Goal: Obtain resource: Download file/media

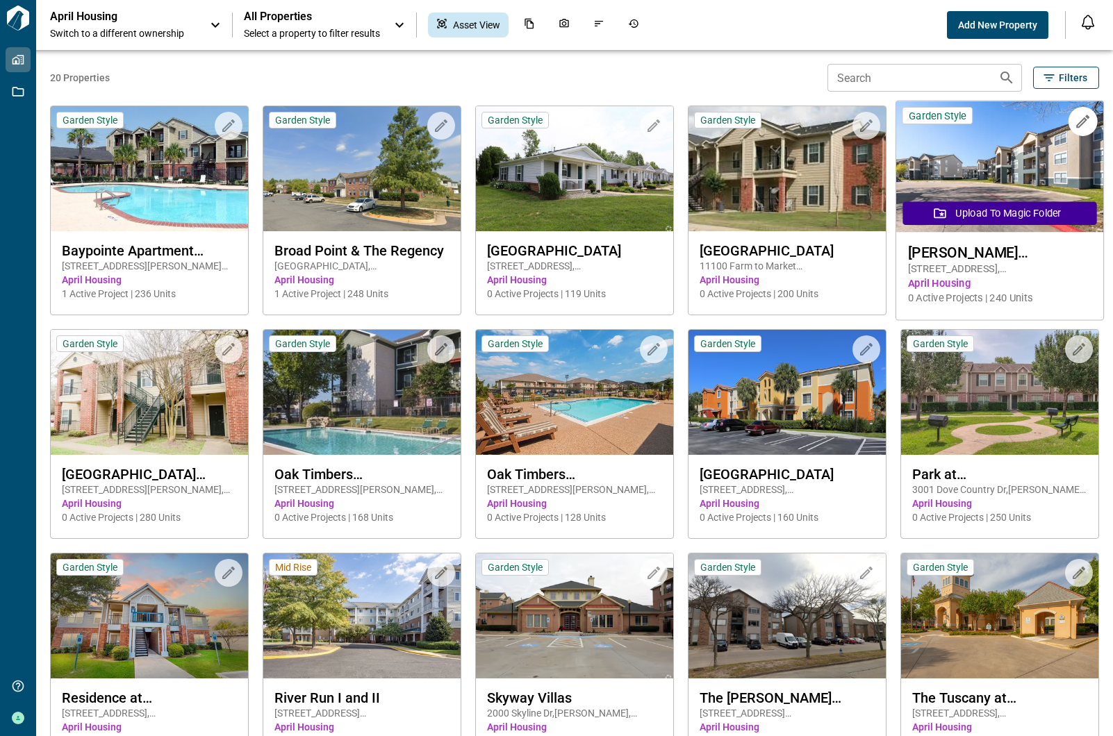
click at [961, 179] on img at bounding box center [999, 166] width 207 height 131
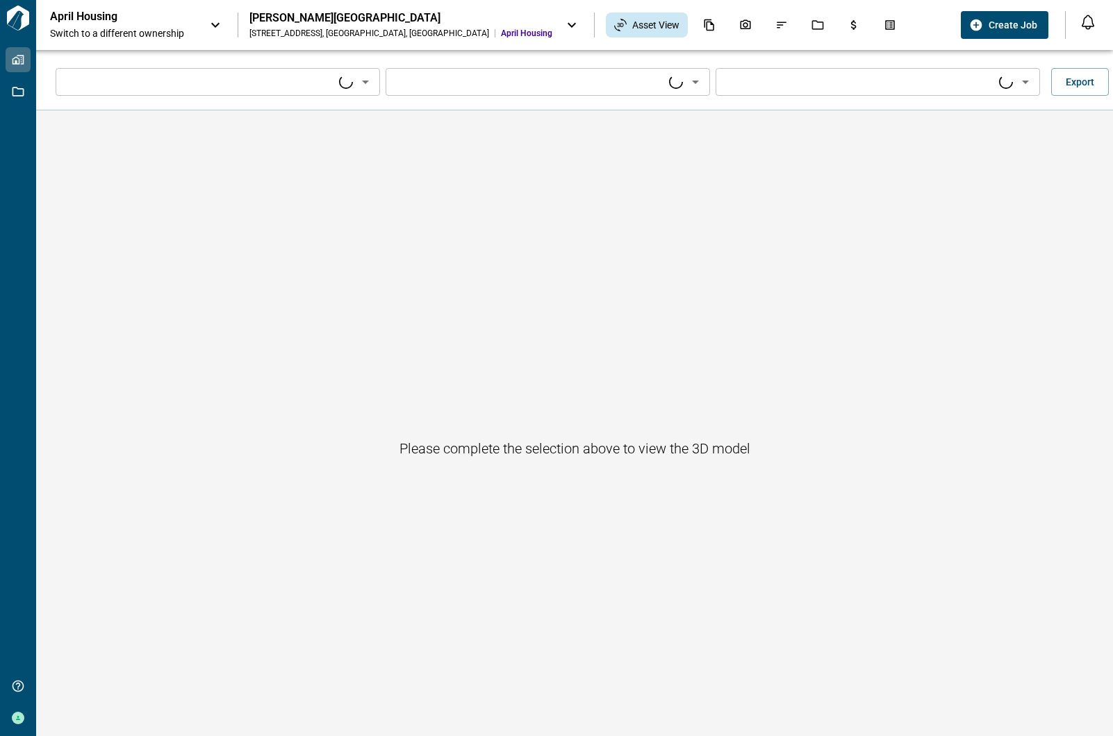
type input "****"
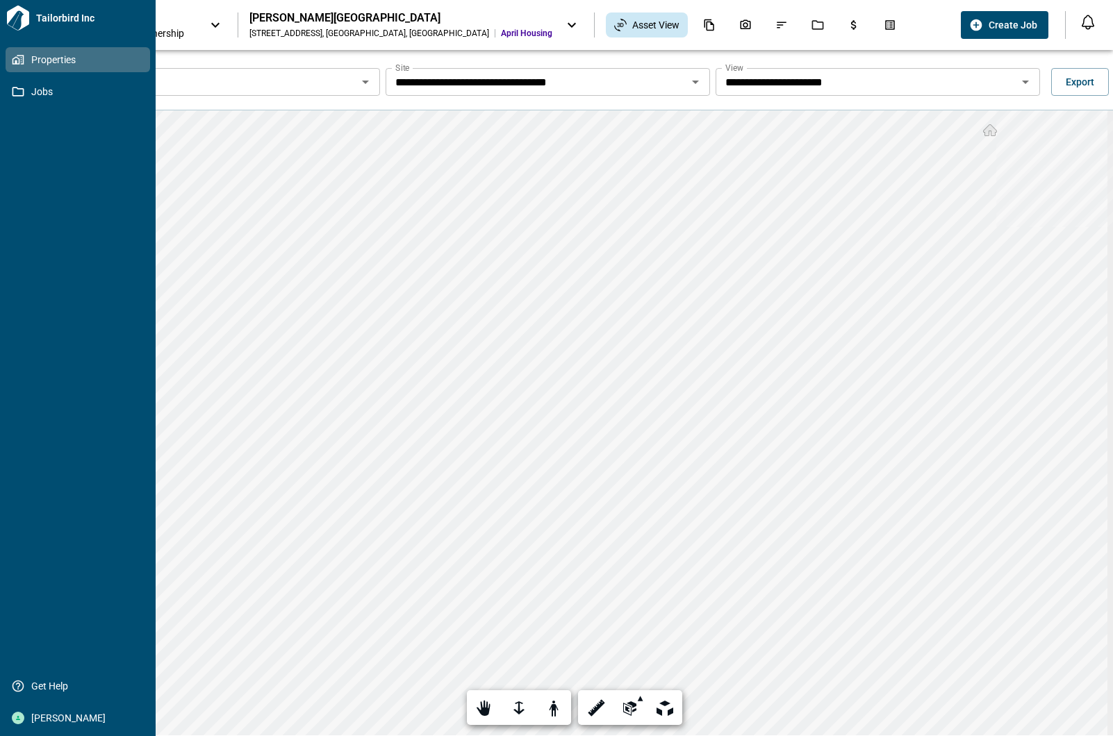
click at [65, 320] on div "**********" at bounding box center [556, 368] width 1113 height 736
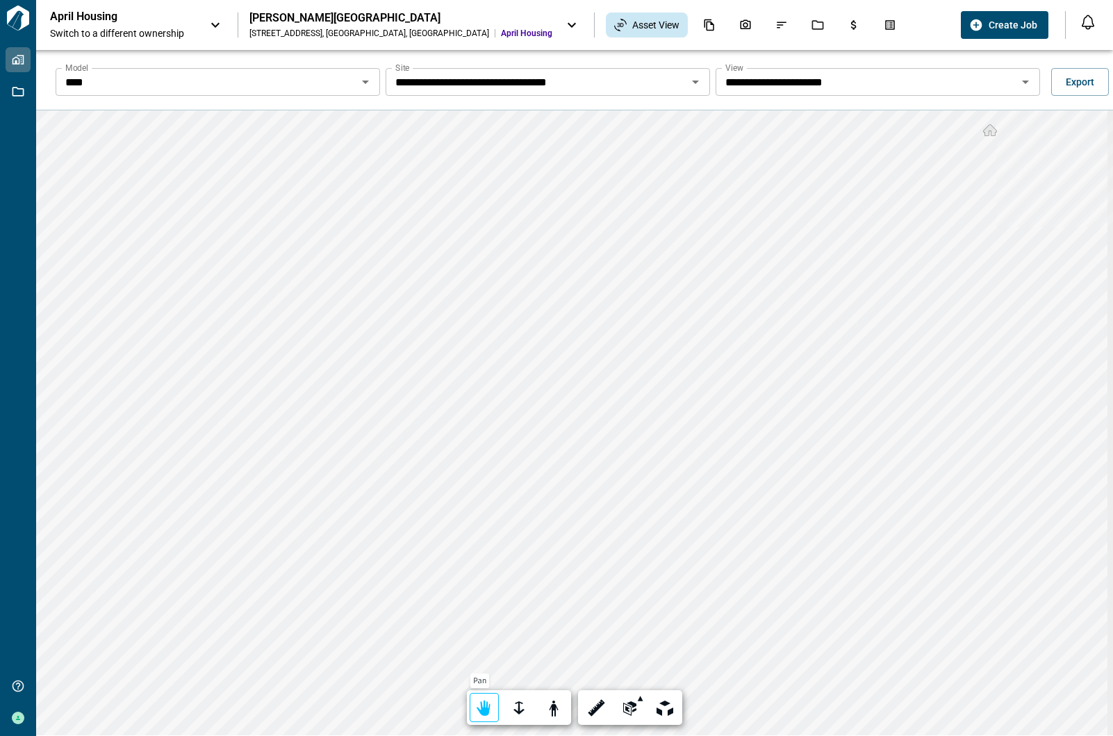
click at [474, 708] on div at bounding box center [483, 709] width 19 height 22
click at [543, 697] on div "First person" at bounding box center [553, 707] width 29 height 29
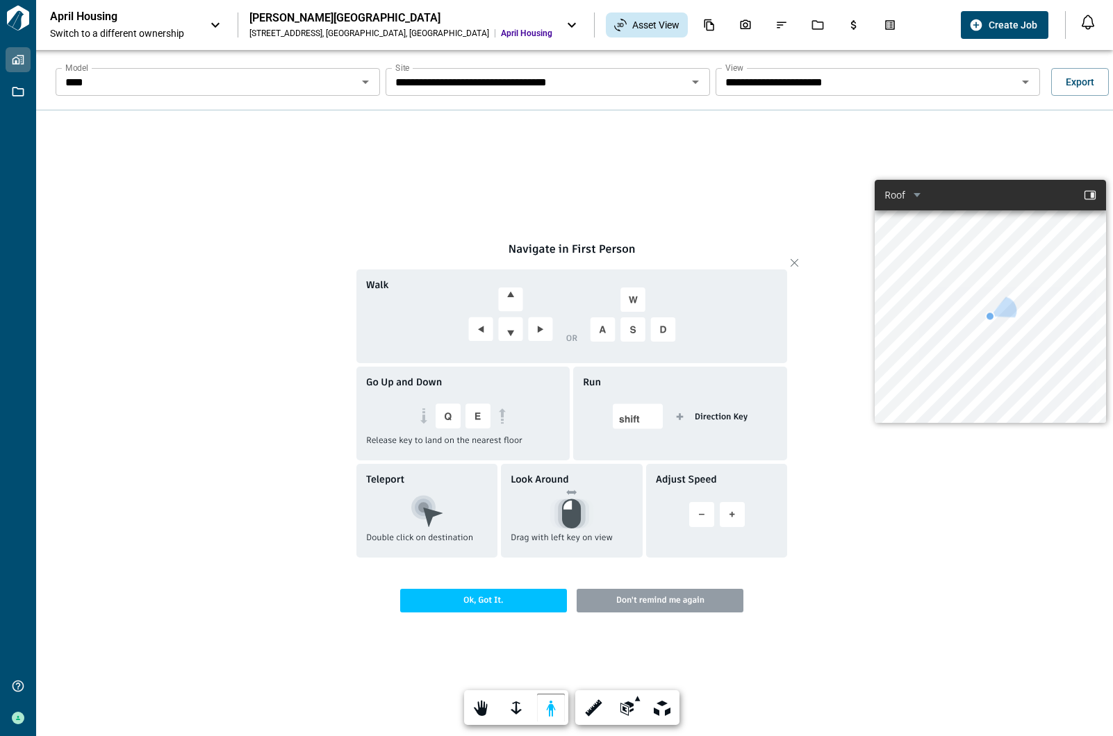
click at [497, 606] on span "Ok, Got It." at bounding box center [483, 601] width 167 height 24
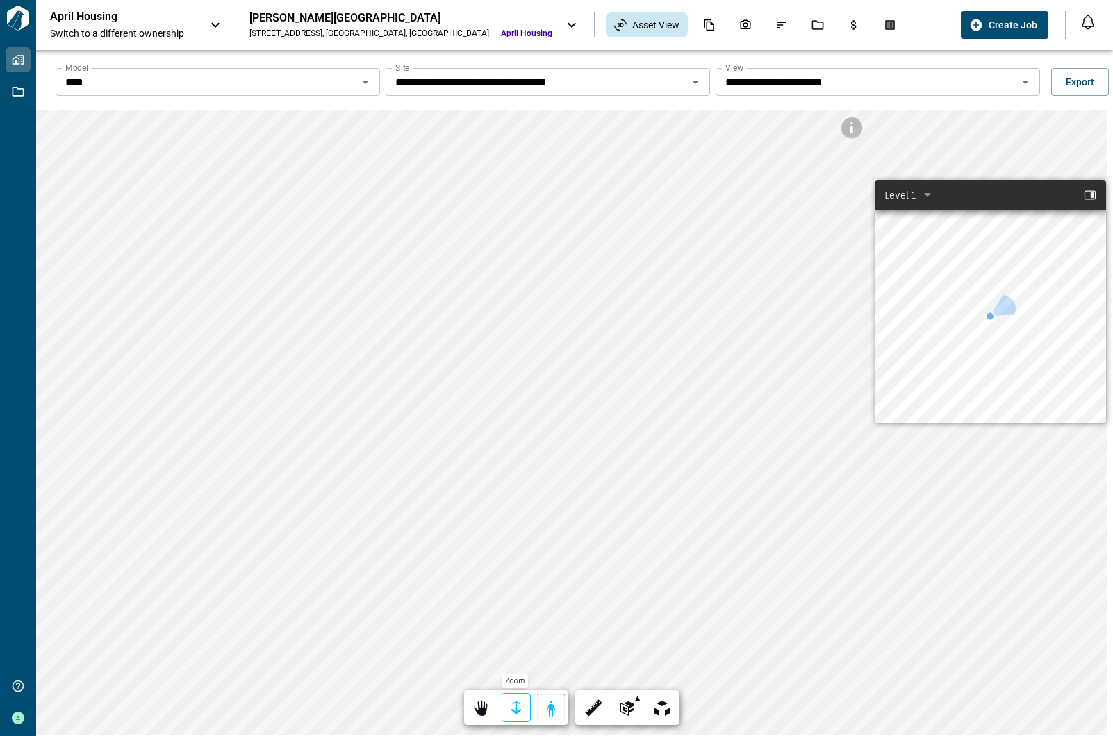
click at [517, 705] on div at bounding box center [515, 709] width 19 height 22
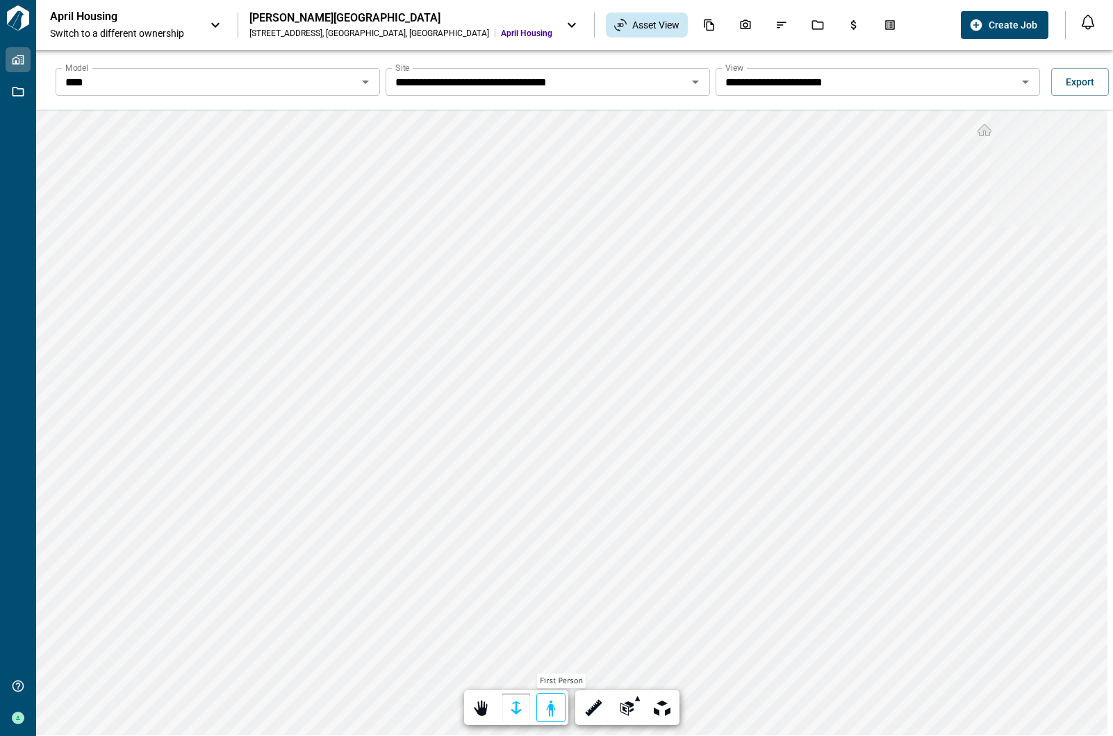
click at [549, 715] on div at bounding box center [550, 709] width 19 height 22
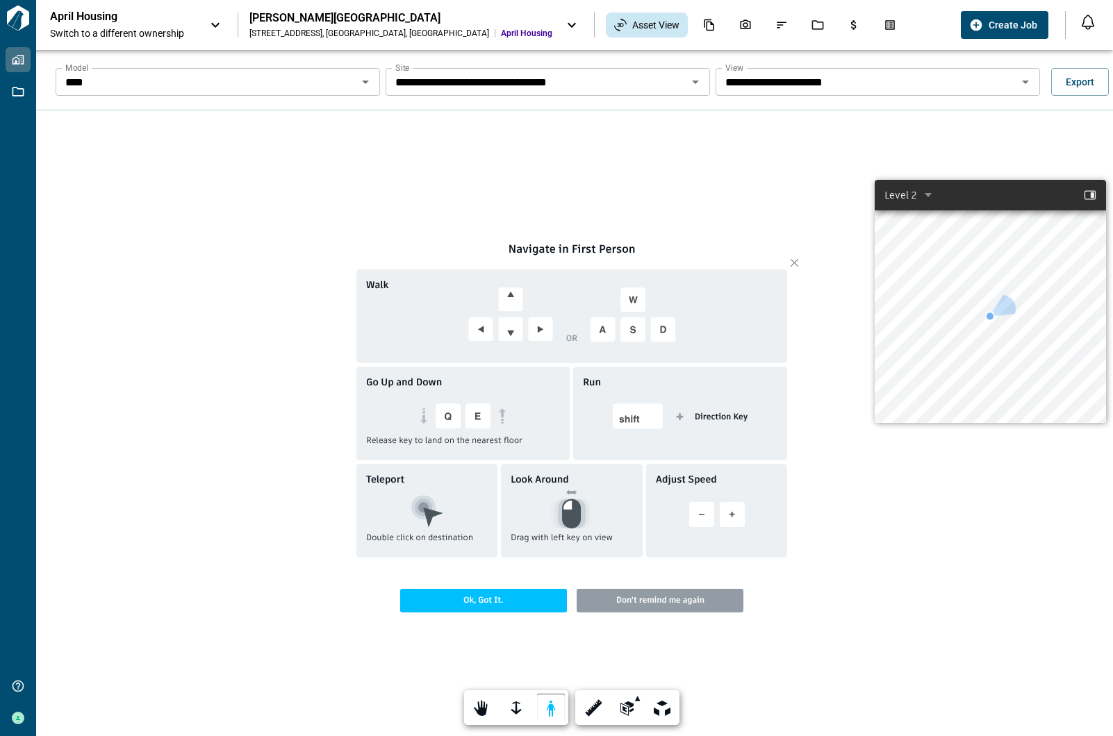
click at [488, 601] on span "Ok, Got It." at bounding box center [483, 601] width 167 height 24
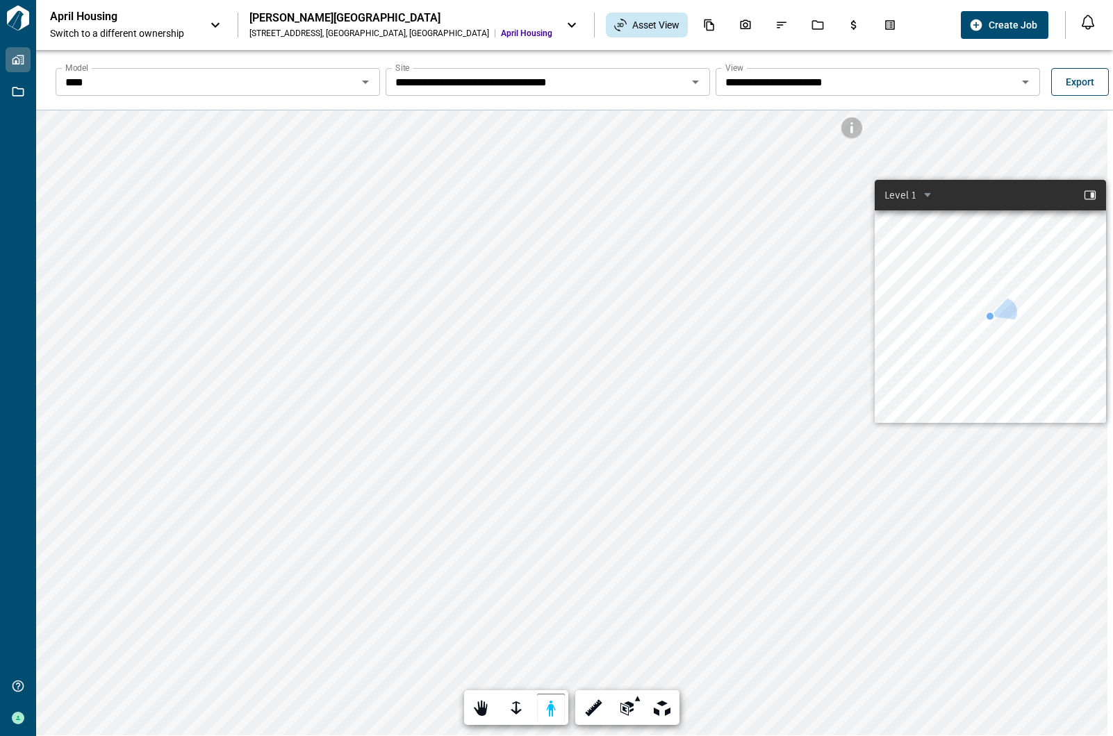
click at [1062, 74] on button "Export" at bounding box center [1080, 82] width 58 height 28
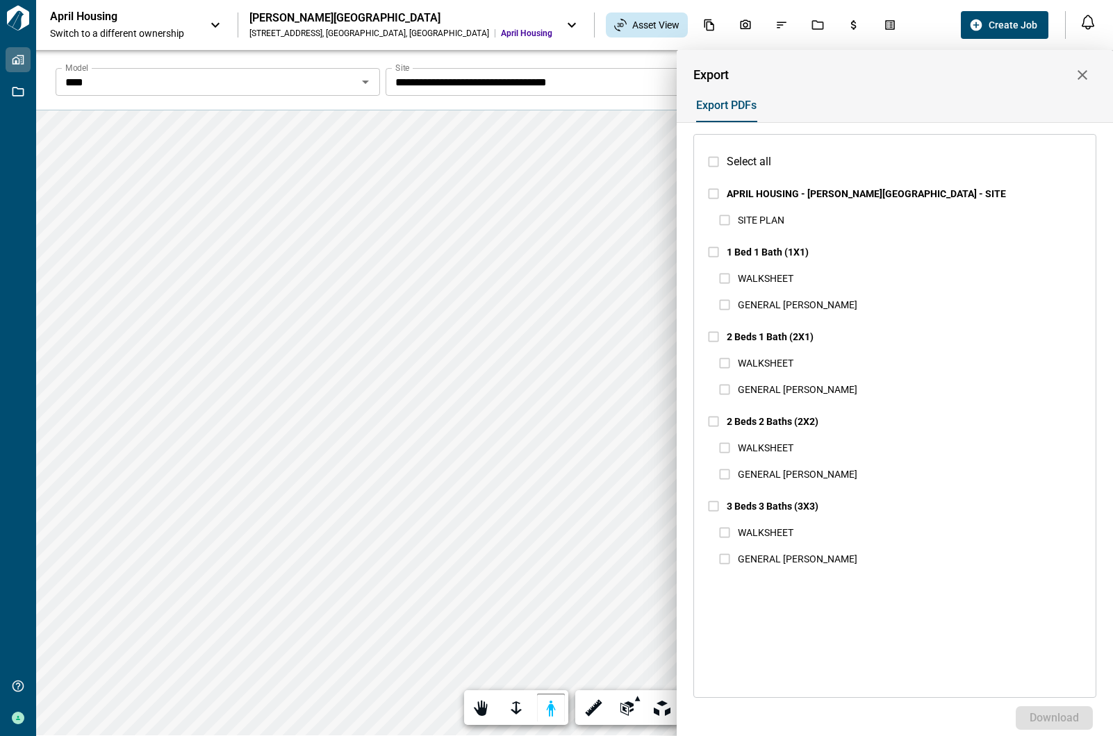
click at [836, 100] on div "Export PDFs" at bounding box center [889, 105] width 414 height 33
click at [852, 14] on div at bounding box center [556, 368] width 1113 height 736
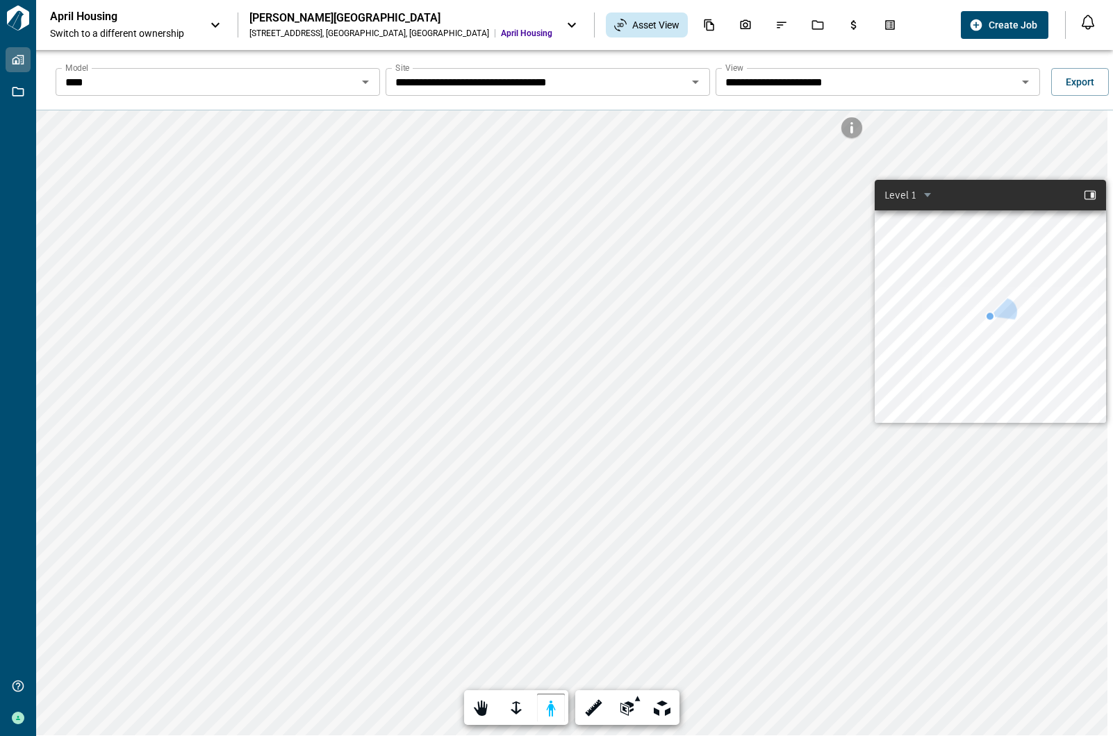
click at [854, 137] on div at bounding box center [851, 127] width 21 height 21
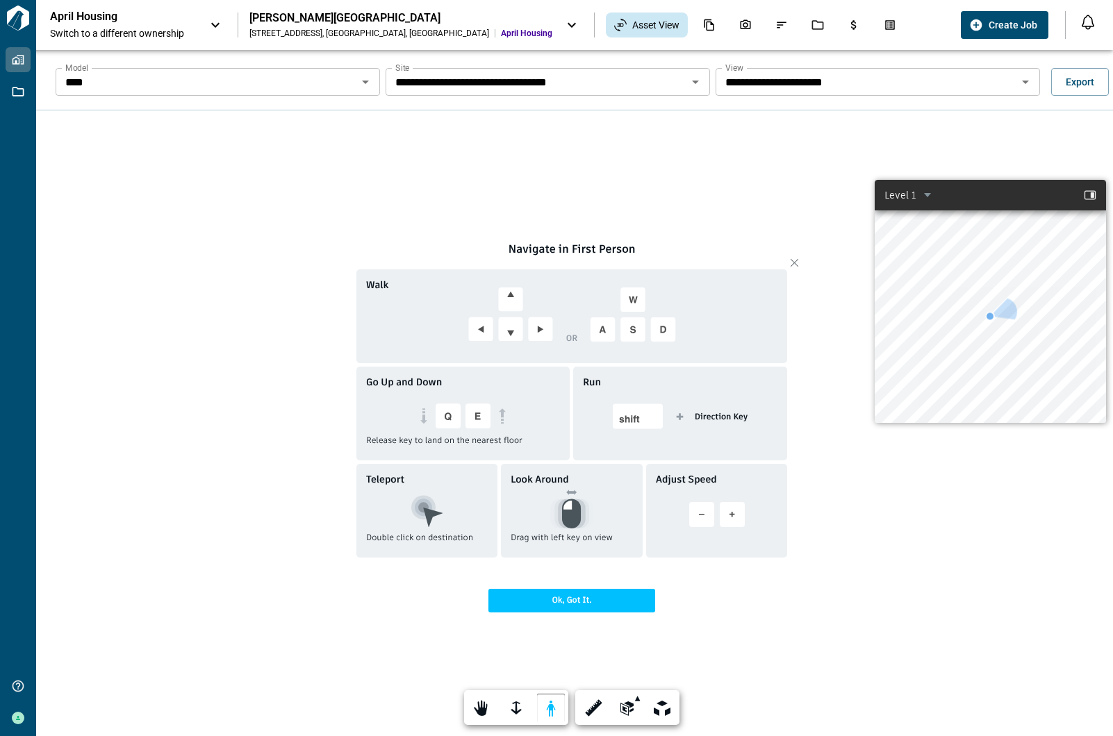
click at [549, 602] on span "Ok, Got It." at bounding box center [571, 601] width 167 height 24
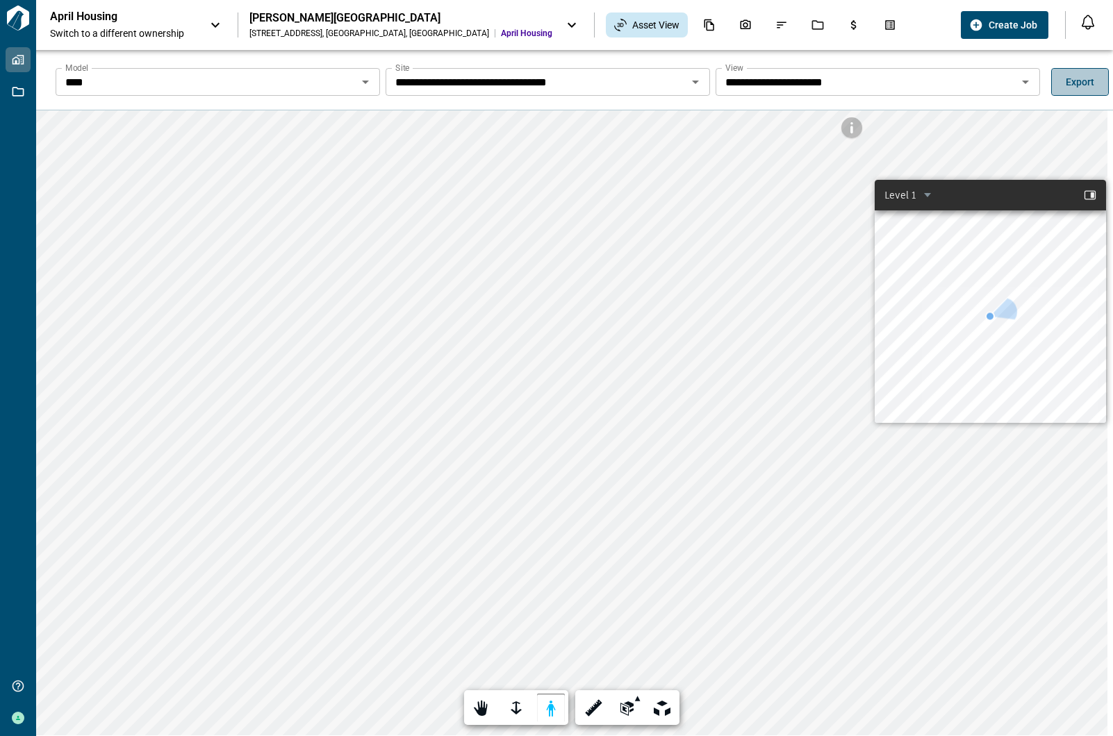
click at [1068, 76] on span "Export" at bounding box center [1079, 82] width 28 height 14
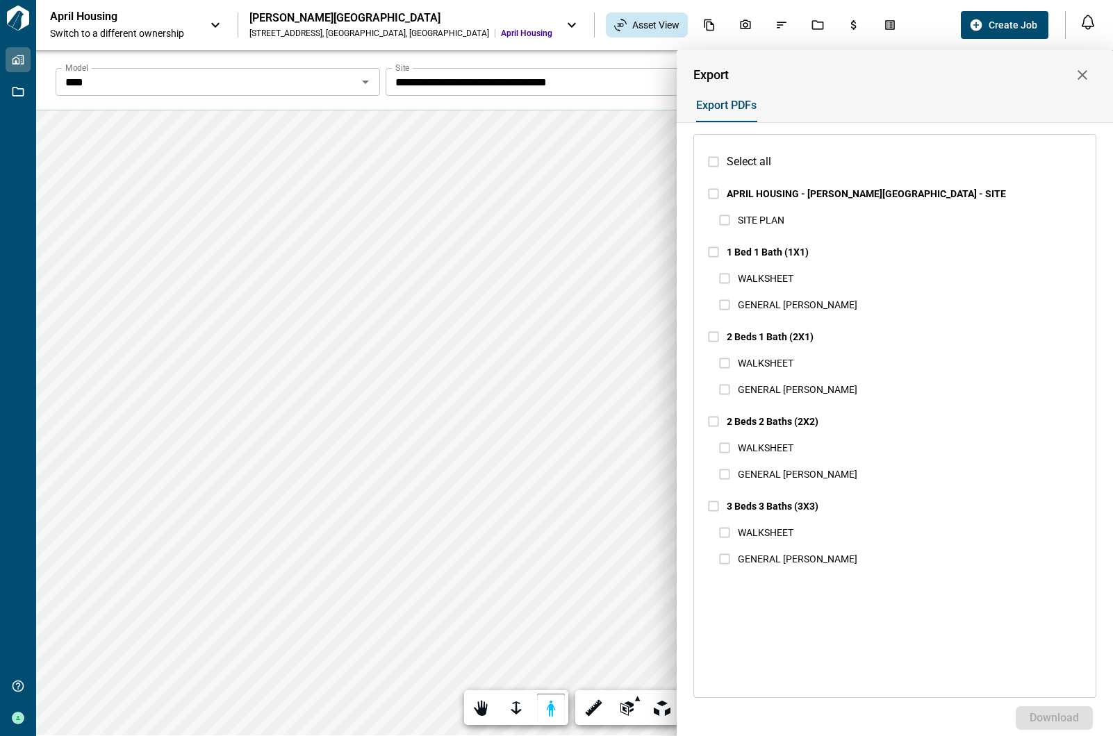
click at [781, 94] on div "Export PDFs" at bounding box center [889, 105] width 414 height 33
click at [794, 76] on div "Export" at bounding box center [894, 75] width 403 height 28
click at [1079, 74] on icon "button" at bounding box center [1082, 75] width 17 height 17
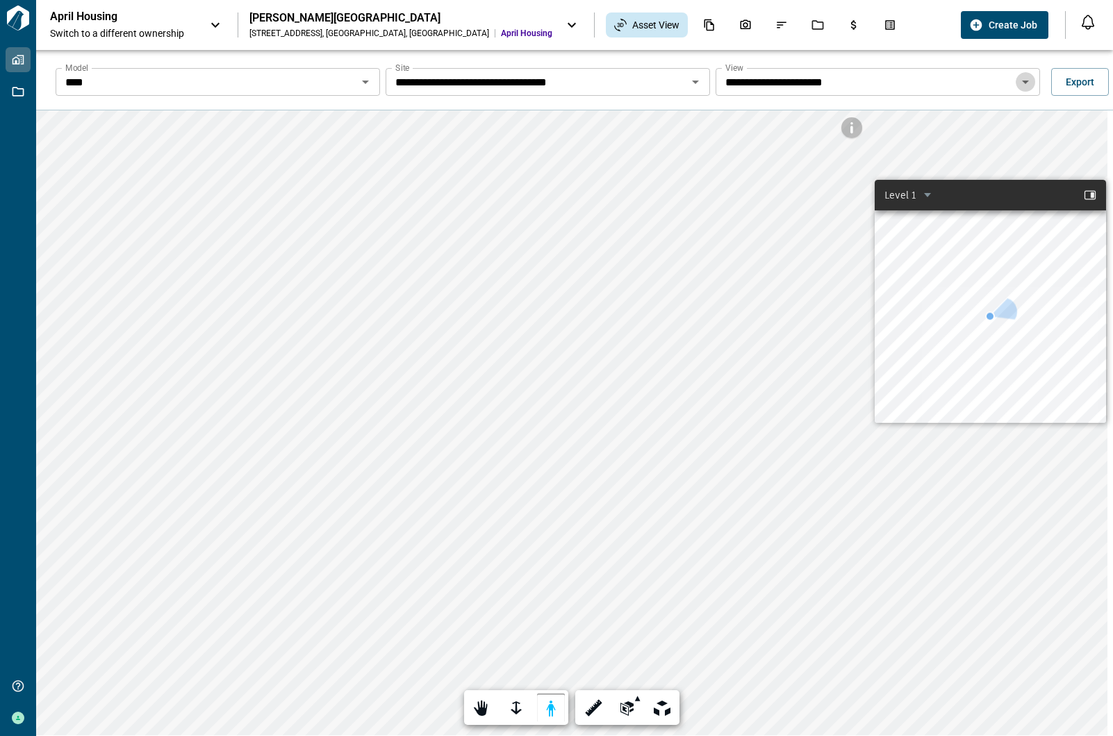
click at [1027, 85] on icon "Open" at bounding box center [1025, 82] width 17 height 17
click at [954, 66] on div "**********" at bounding box center [585, 82] width 1077 height 44
click at [695, 81] on icon "Open" at bounding box center [695, 82] width 17 height 17
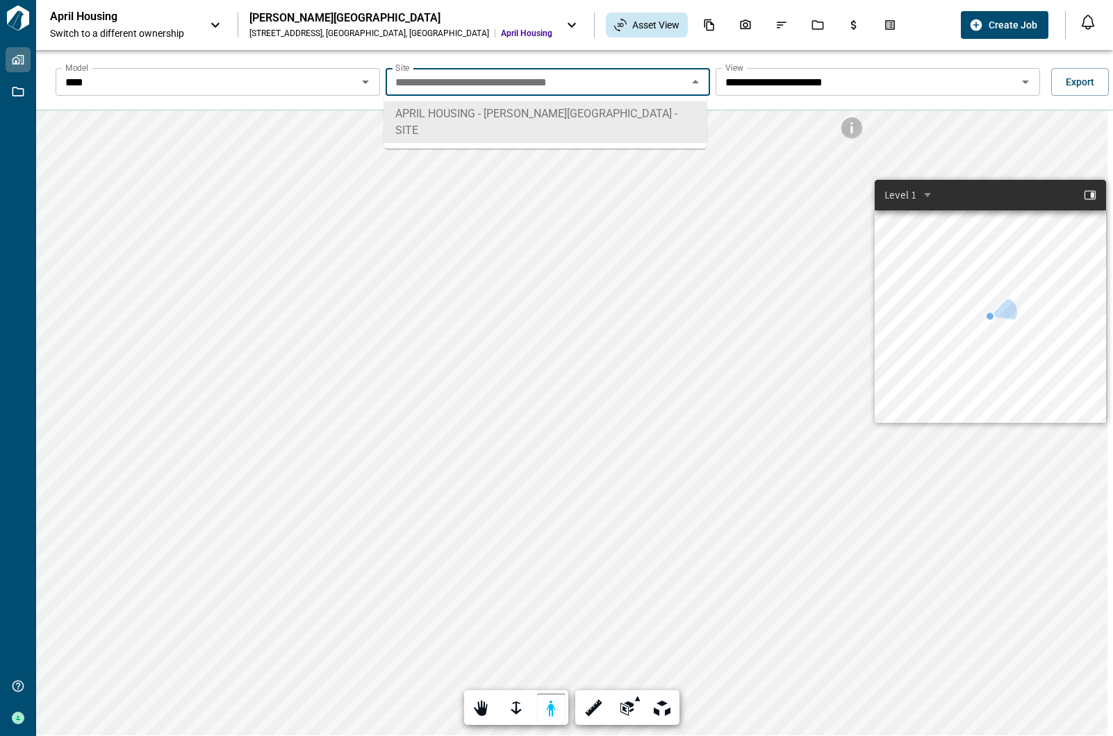
click at [304, 87] on input "****" at bounding box center [206, 81] width 293 height 19
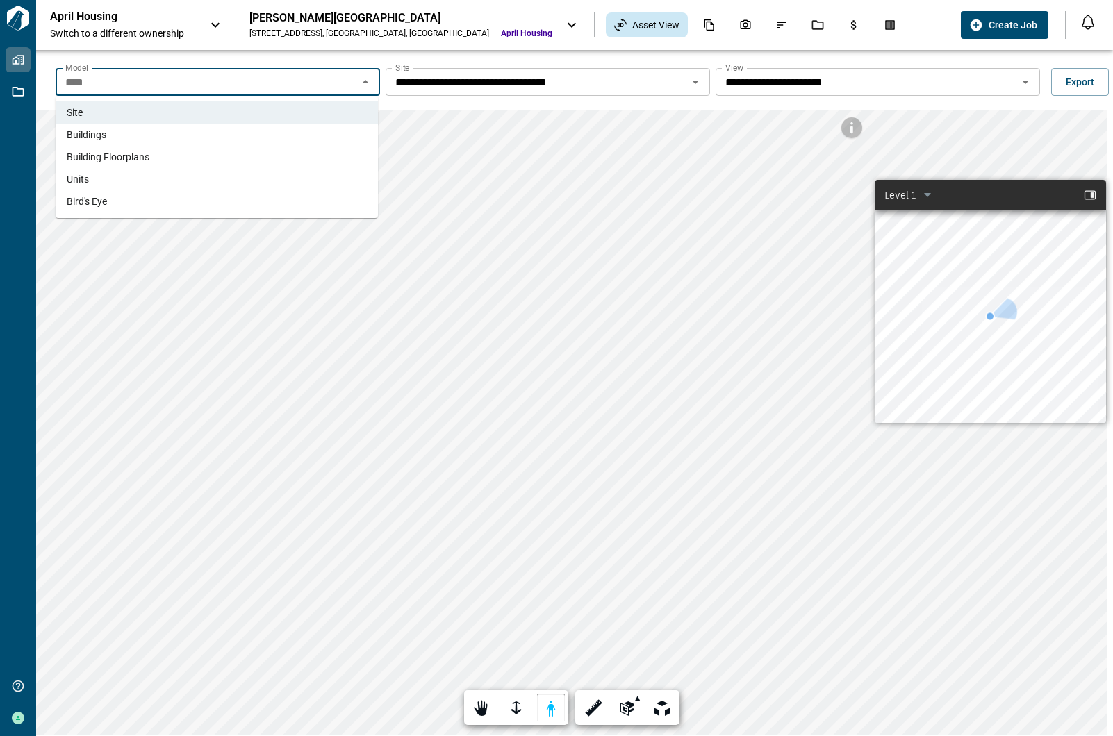
click at [192, 131] on li "Buildings" at bounding box center [217, 135] width 322 height 22
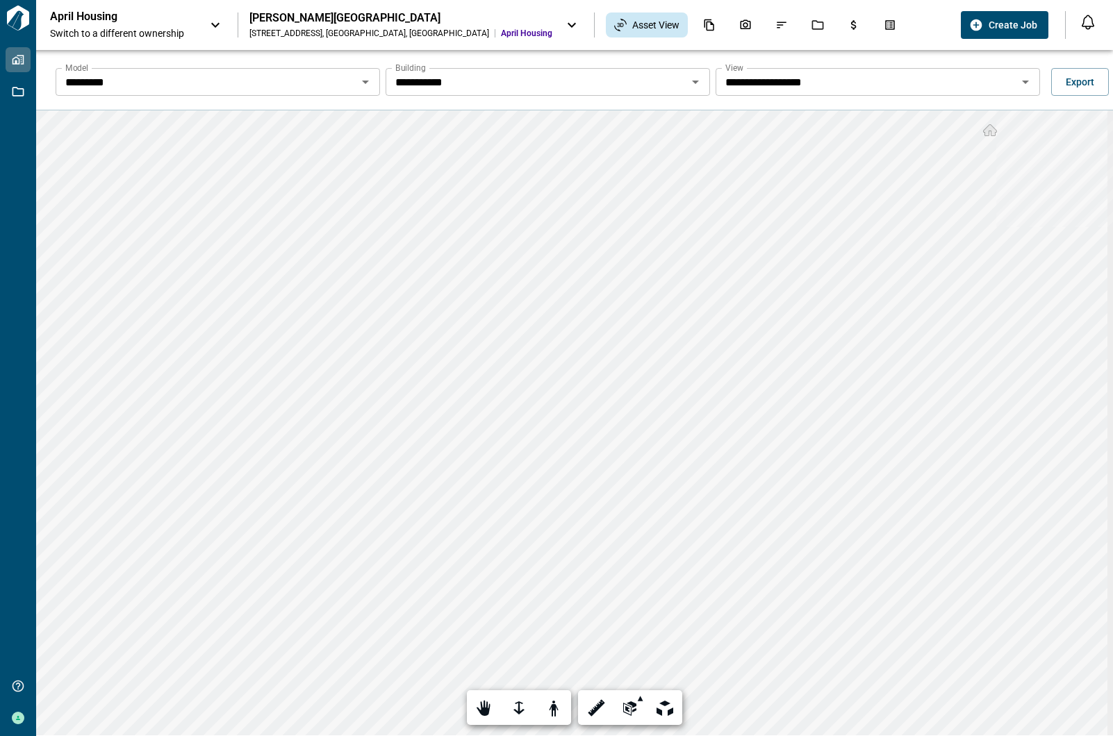
click at [499, 699] on div "Free orbit Orbit Orbit Pan Zoom First person" at bounding box center [519, 707] width 104 height 35
click at [545, 706] on div at bounding box center [553, 709] width 19 height 22
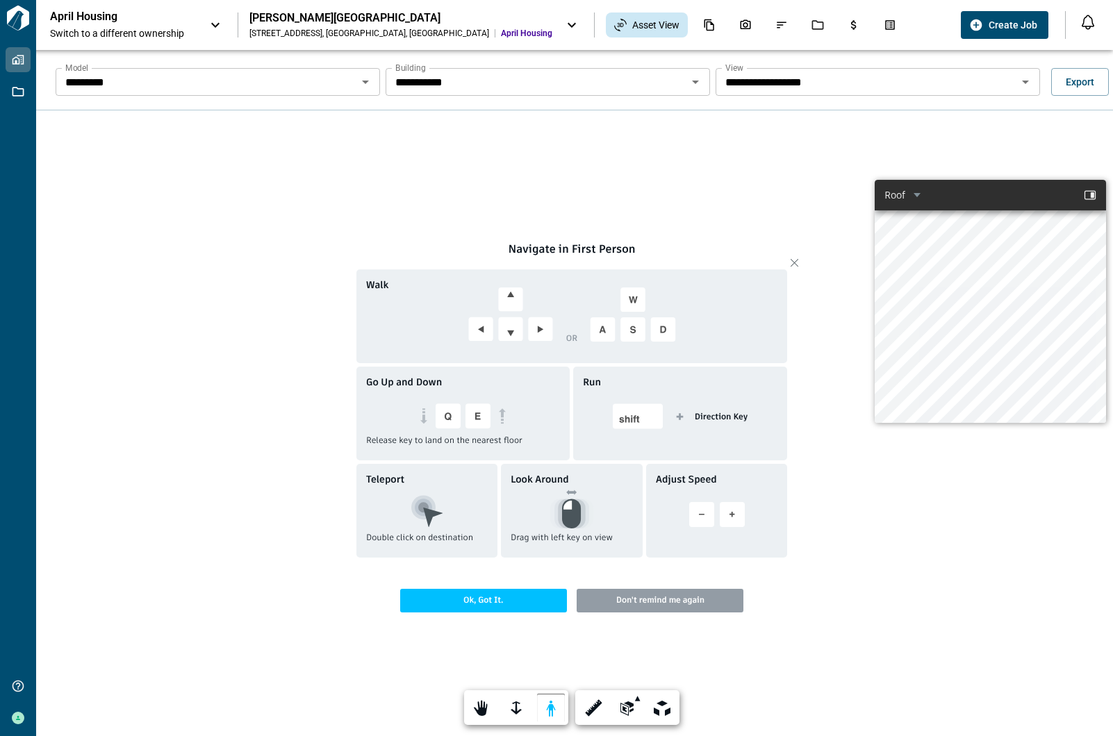
click at [524, 597] on span "Ok, Got It." at bounding box center [483, 601] width 167 height 24
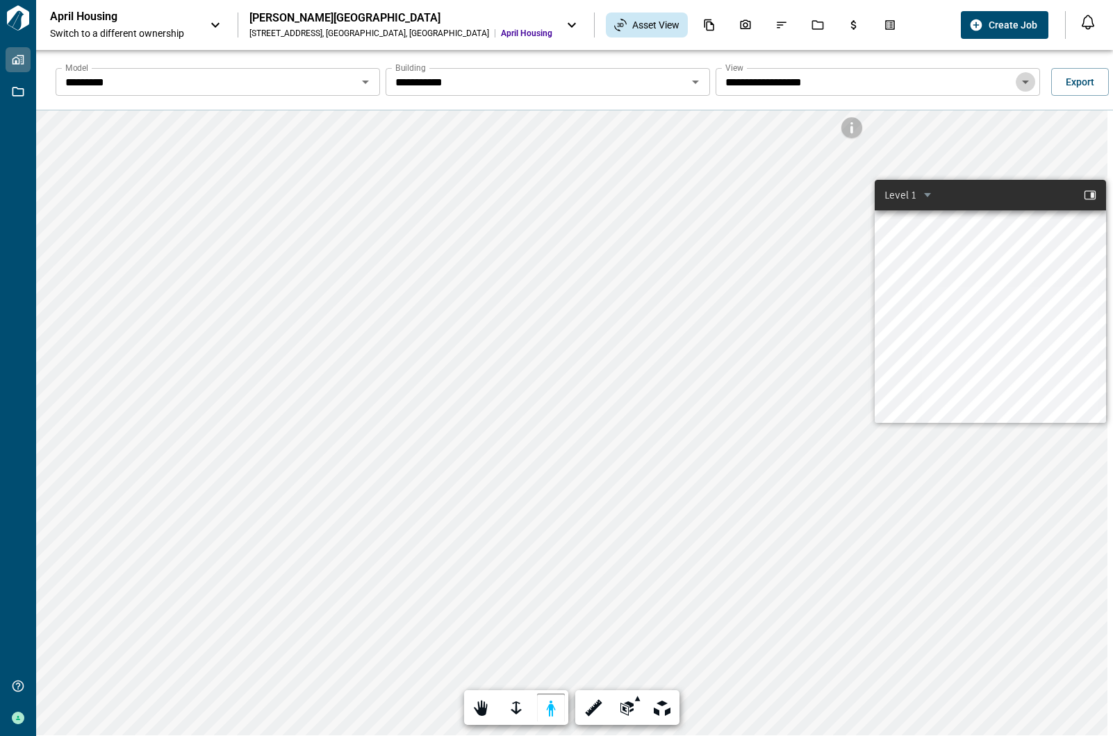
click at [1026, 76] on icon "Open" at bounding box center [1025, 82] width 17 height 17
click at [1083, 193] on icon at bounding box center [1090, 195] width 14 height 14
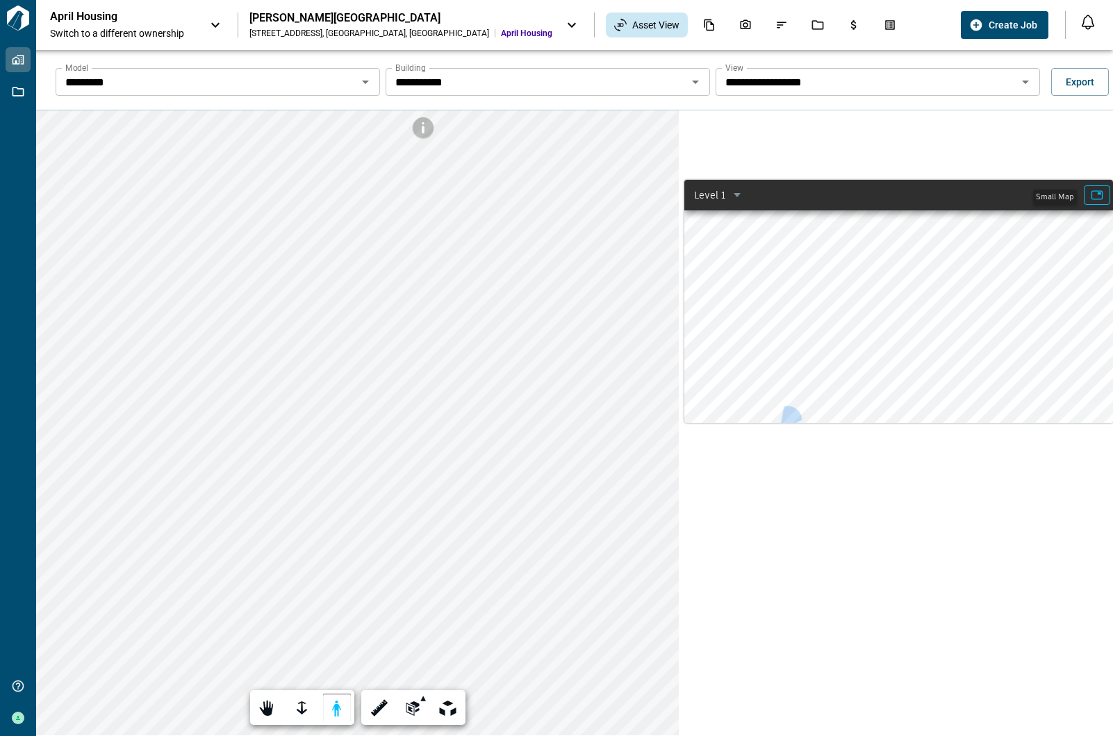
click at [1077, 193] on div "Level 1 Roof Level 3 Level 2 Level 1 Small map" at bounding box center [898, 195] width 429 height 31
click at [1095, 198] on icon at bounding box center [1097, 195] width 14 height 14
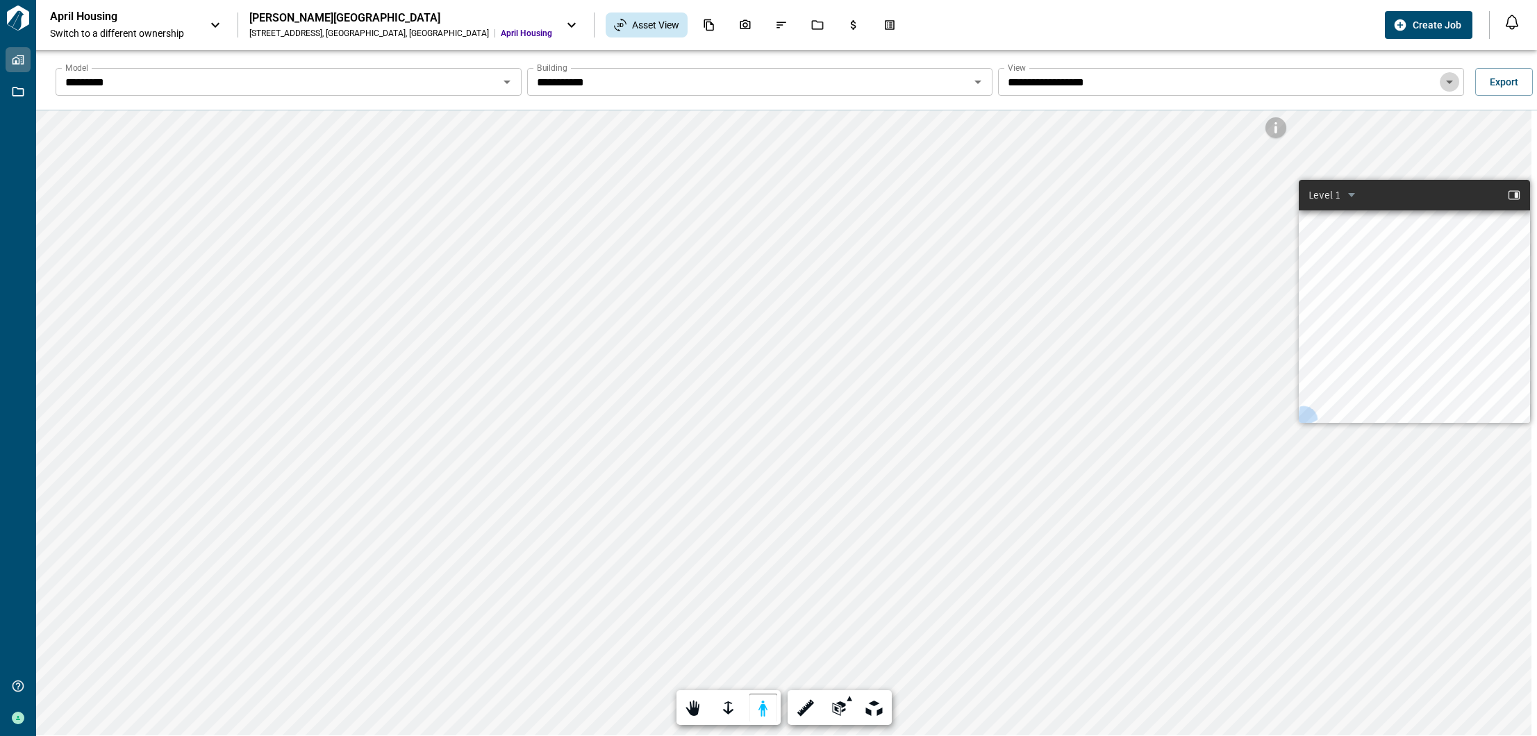
click at [1112, 78] on icon "Open" at bounding box center [1449, 82] width 17 height 17
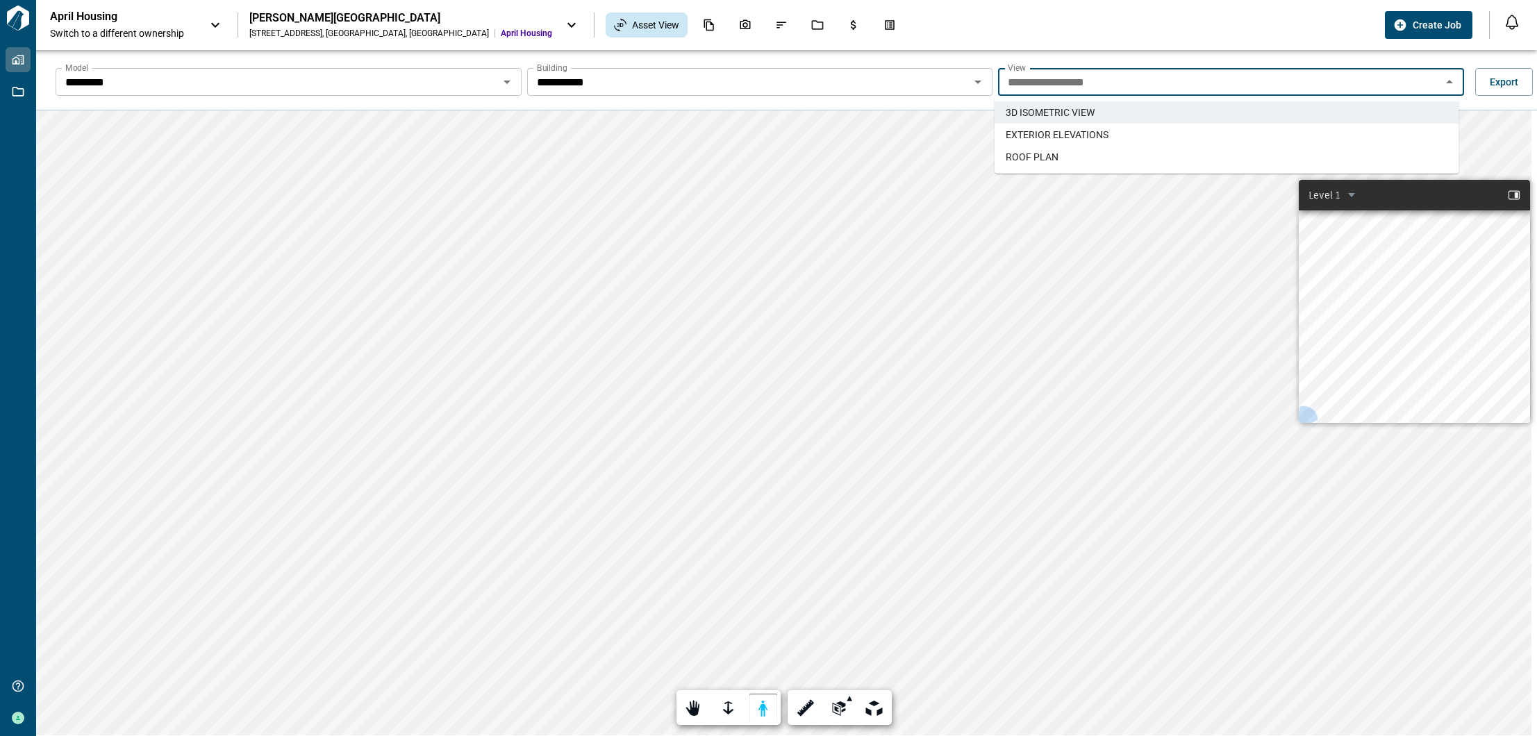
click at [1050, 128] on span "EXTERIOR ELEVATIONS" at bounding box center [1057, 135] width 103 height 14
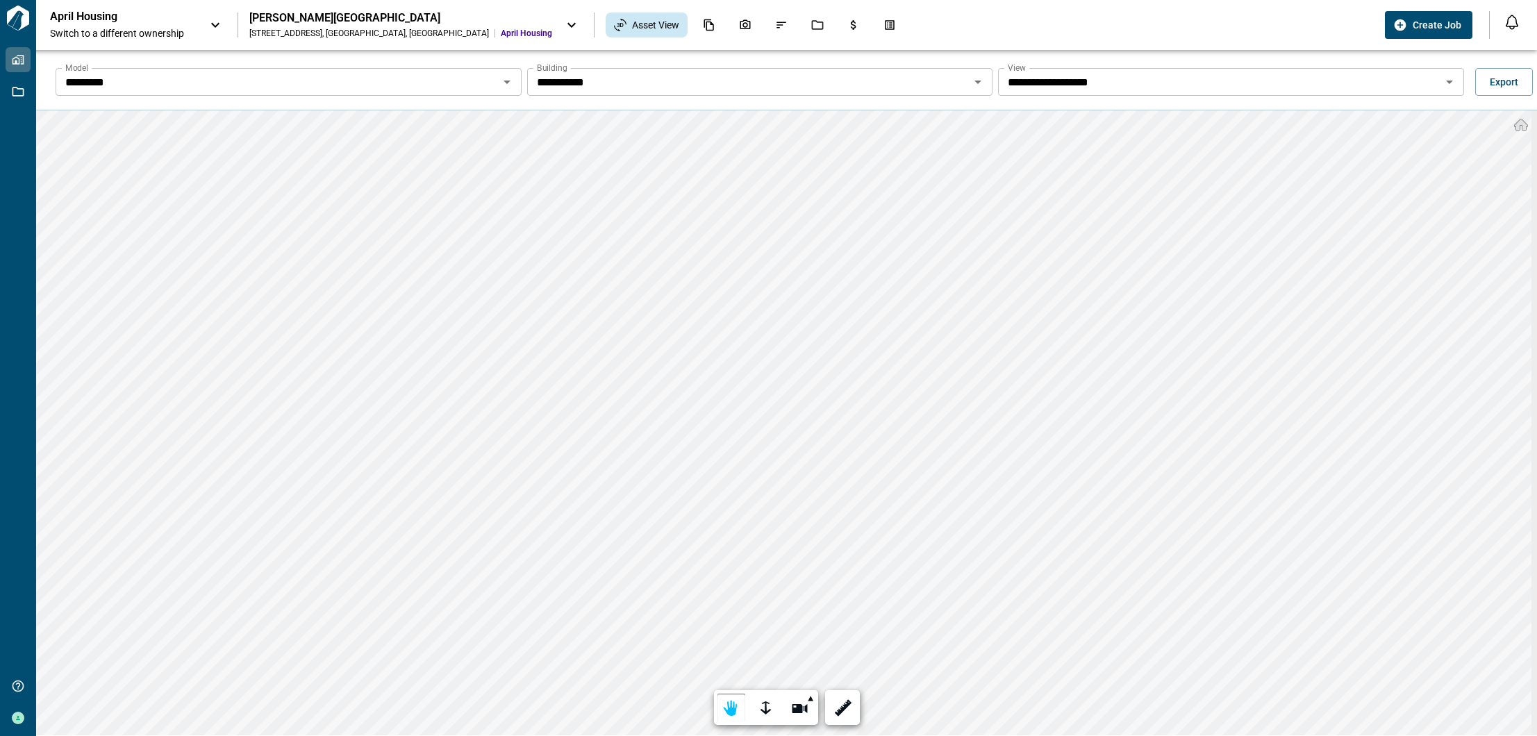
click at [1112, 128] on div at bounding box center [1521, 125] width 17 height 17
